Goal: Task Accomplishment & Management: Manage account settings

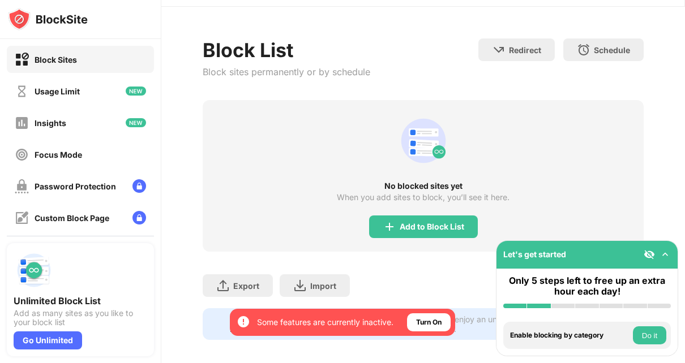
scroll to position [49, 0]
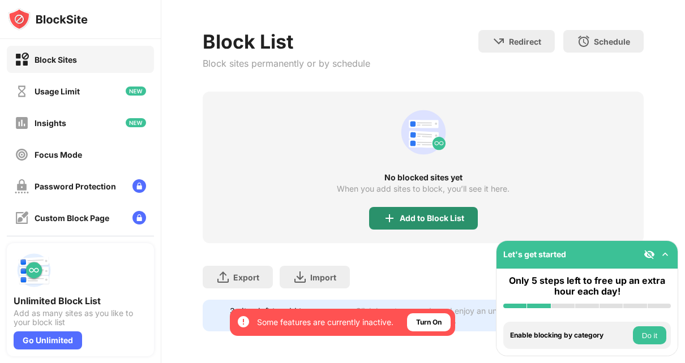
click at [411, 214] on div "Add to Block List" at bounding box center [431, 218] width 64 height 9
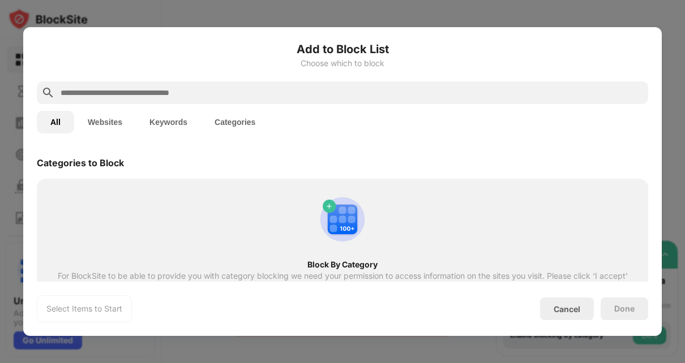
click at [218, 95] on input "text" at bounding box center [351, 93] width 584 height 14
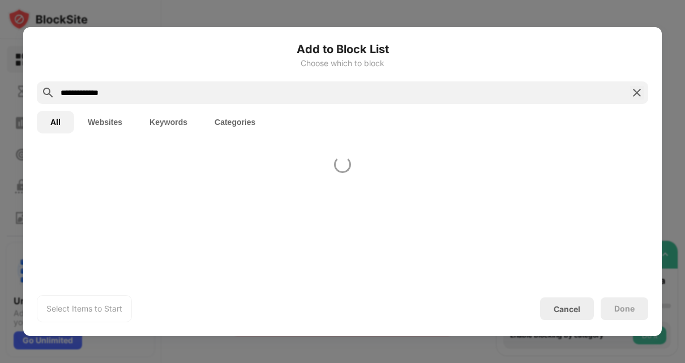
type input "**********"
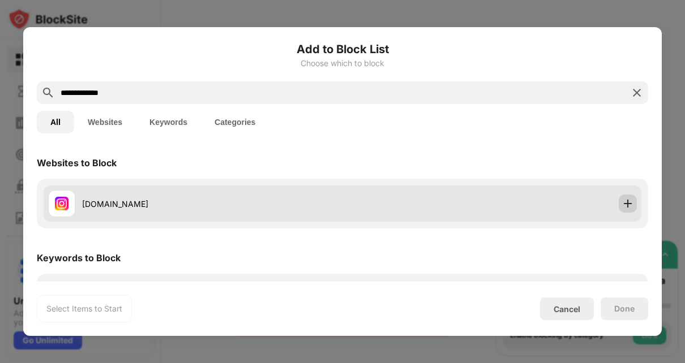
click at [622, 203] on img at bounding box center [627, 203] width 11 height 11
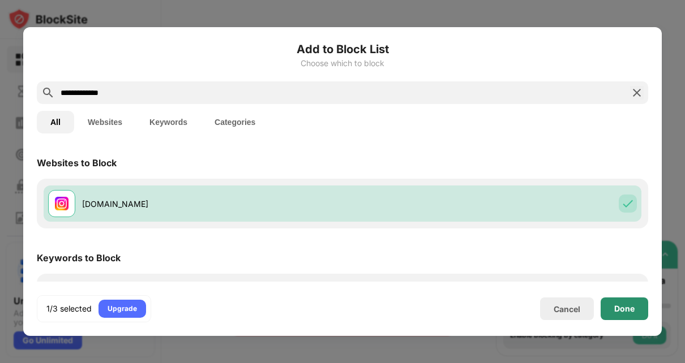
click at [614, 305] on div "Done" at bounding box center [624, 308] width 20 height 9
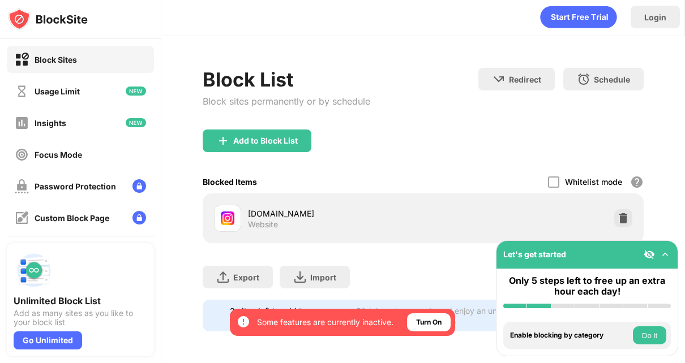
scroll to position [11, 0]
click at [257, 137] on div "Add to Block List" at bounding box center [257, 141] width 109 height 23
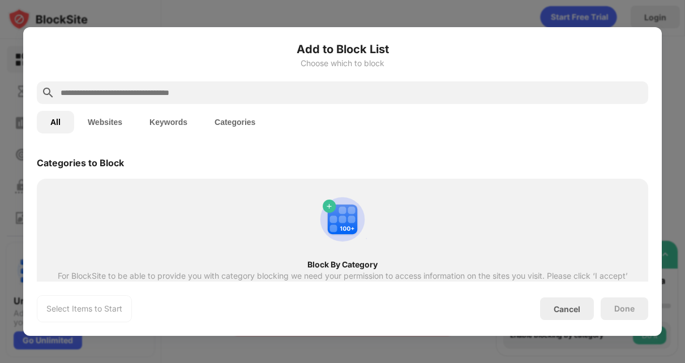
click at [243, 89] on input "text" at bounding box center [351, 93] width 584 height 14
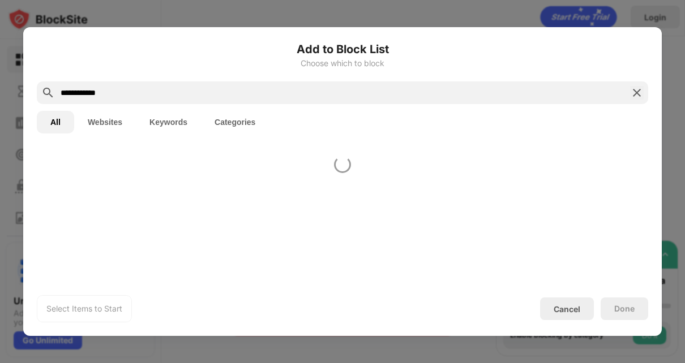
type input "**********"
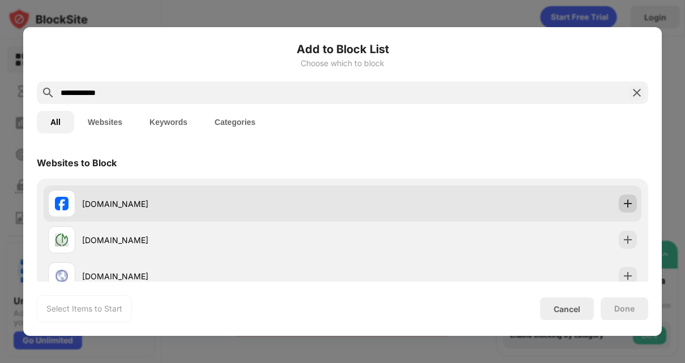
click at [622, 206] on img at bounding box center [627, 203] width 11 height 11
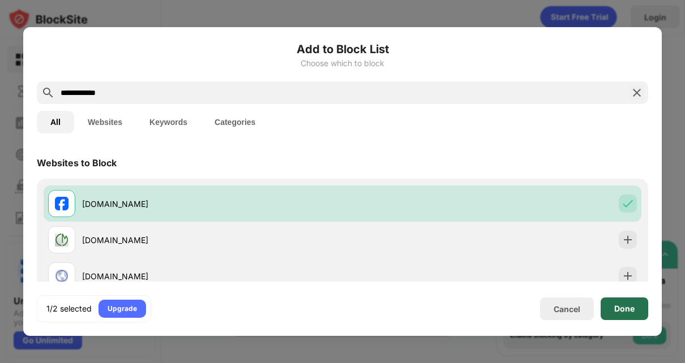
click at [630, 312] on div "Done" at bounding box center [624, 308] width 20 height 9
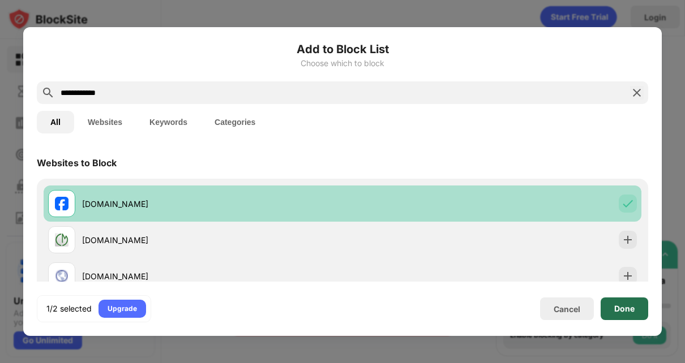
scroll to position [47, 0]
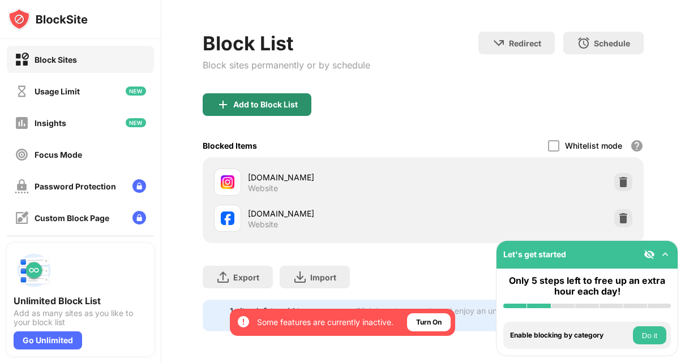
click at [231, 95] on div "Add to Block List" at bounding box center [257, 104] width 109 height 23
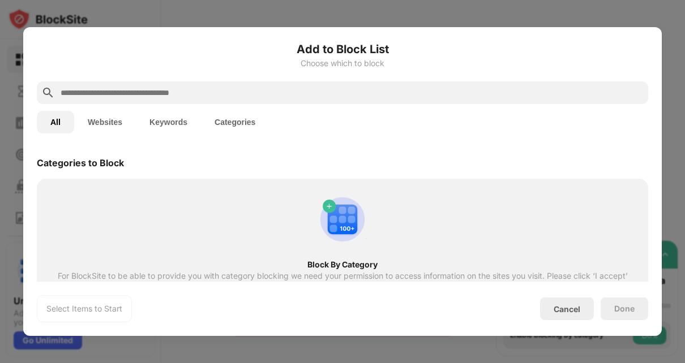
click at [156, 87] on input "text" at bounding box center [351, 93] width 584 height 14
